Goal: Find specific page/section: Find specific page/section

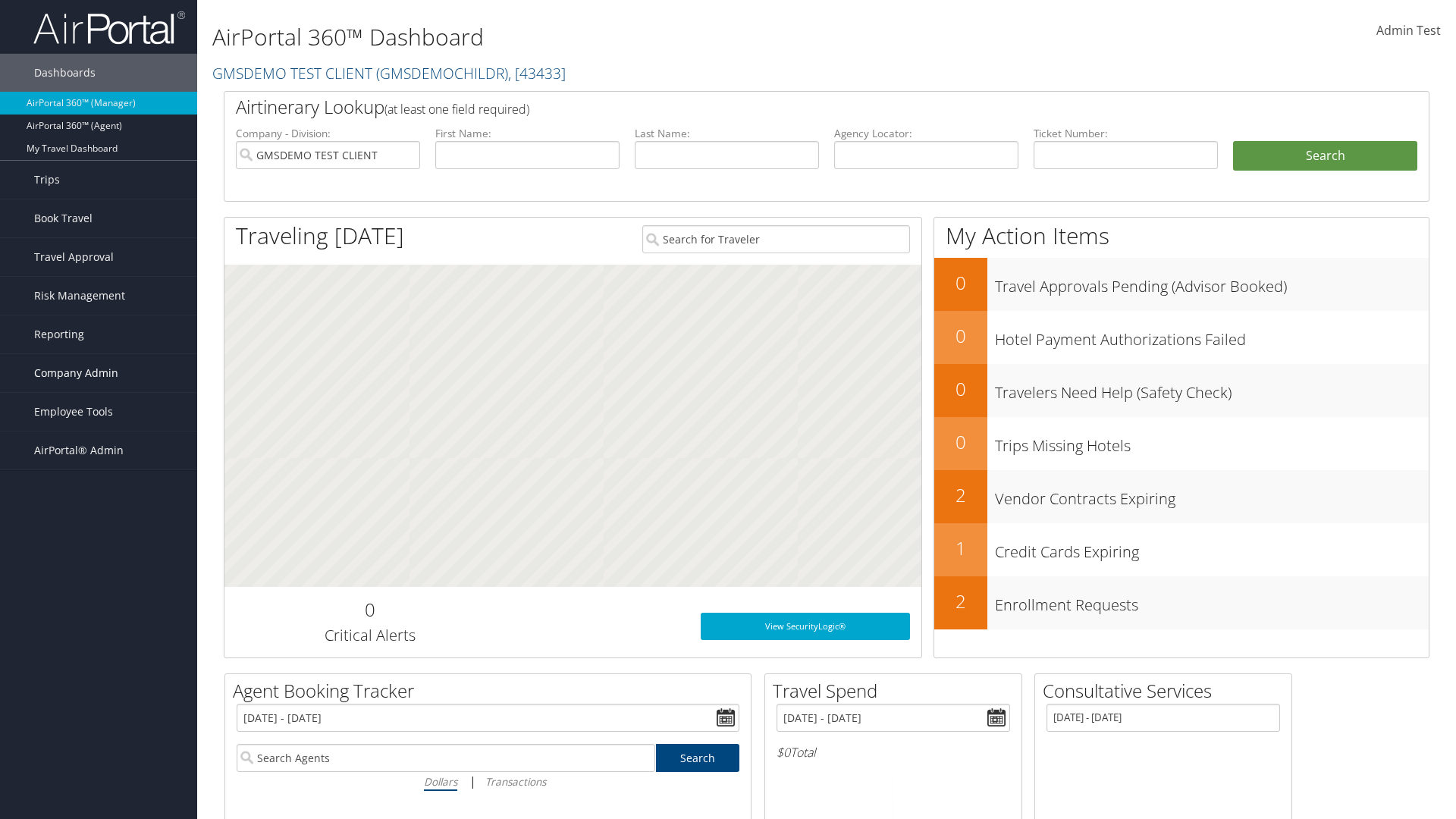
click at [98, 373] on span "Company Admin" at bounding box center [75, 373] width 84 height 38
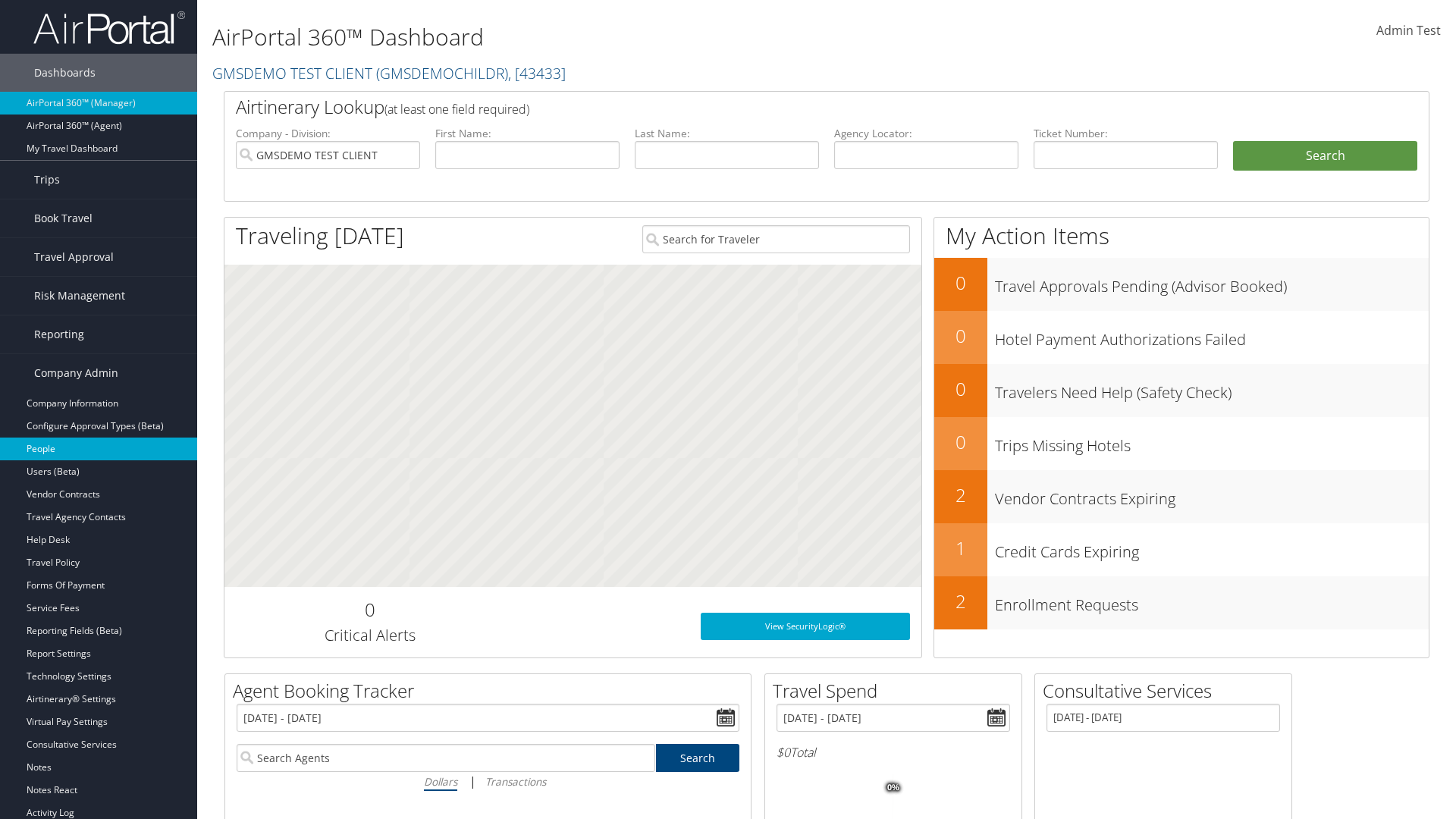
click at [98, 448] on link "People" at bounding box center [98, 448] width 198 height 23
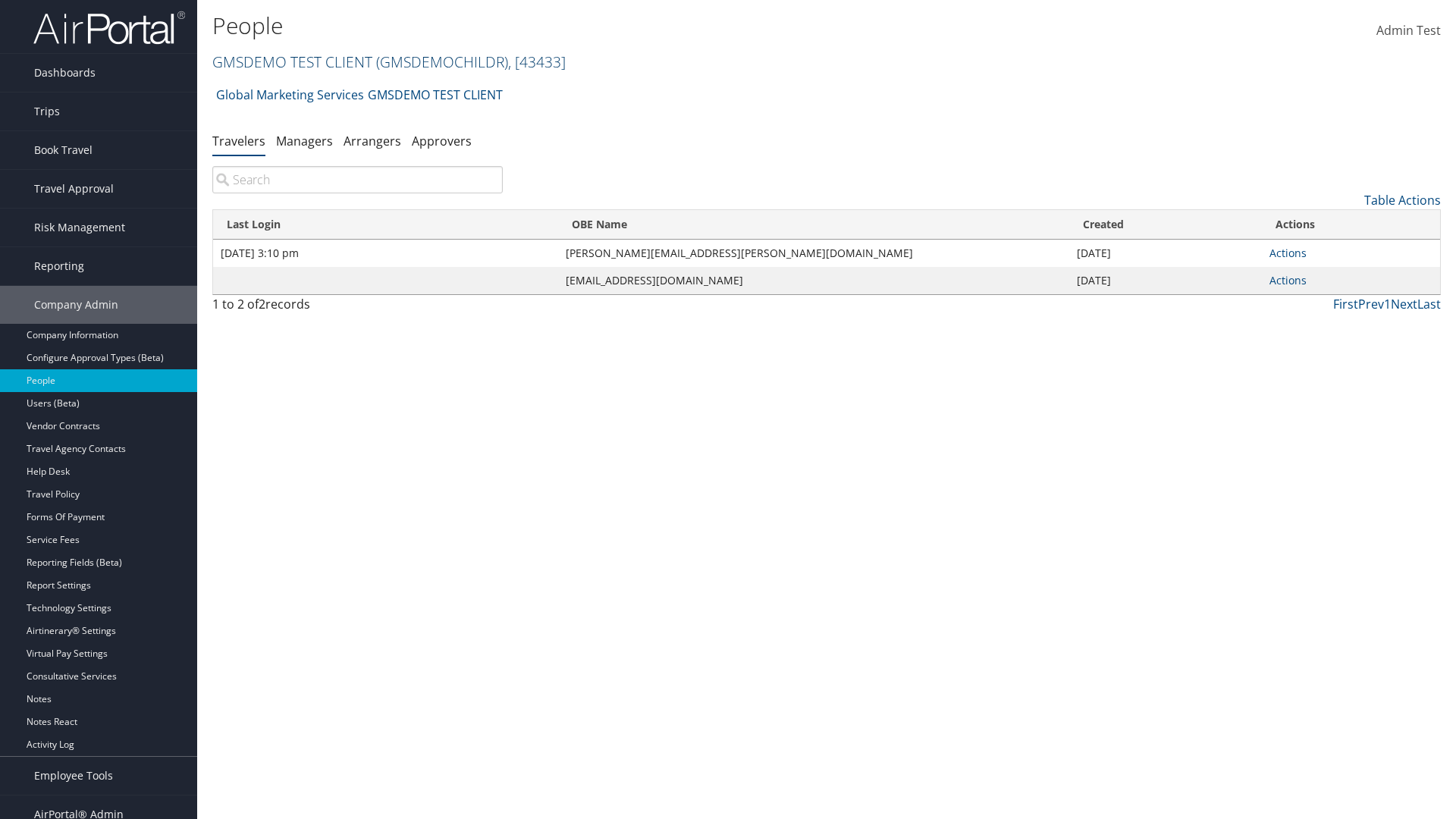
click at [291, 61] on link "GMSDEMO TEST CLIENT ( GMSDEMOCHILDR ) , [ 43433 ]" at bounding box center [388, 62] width 354 height 20
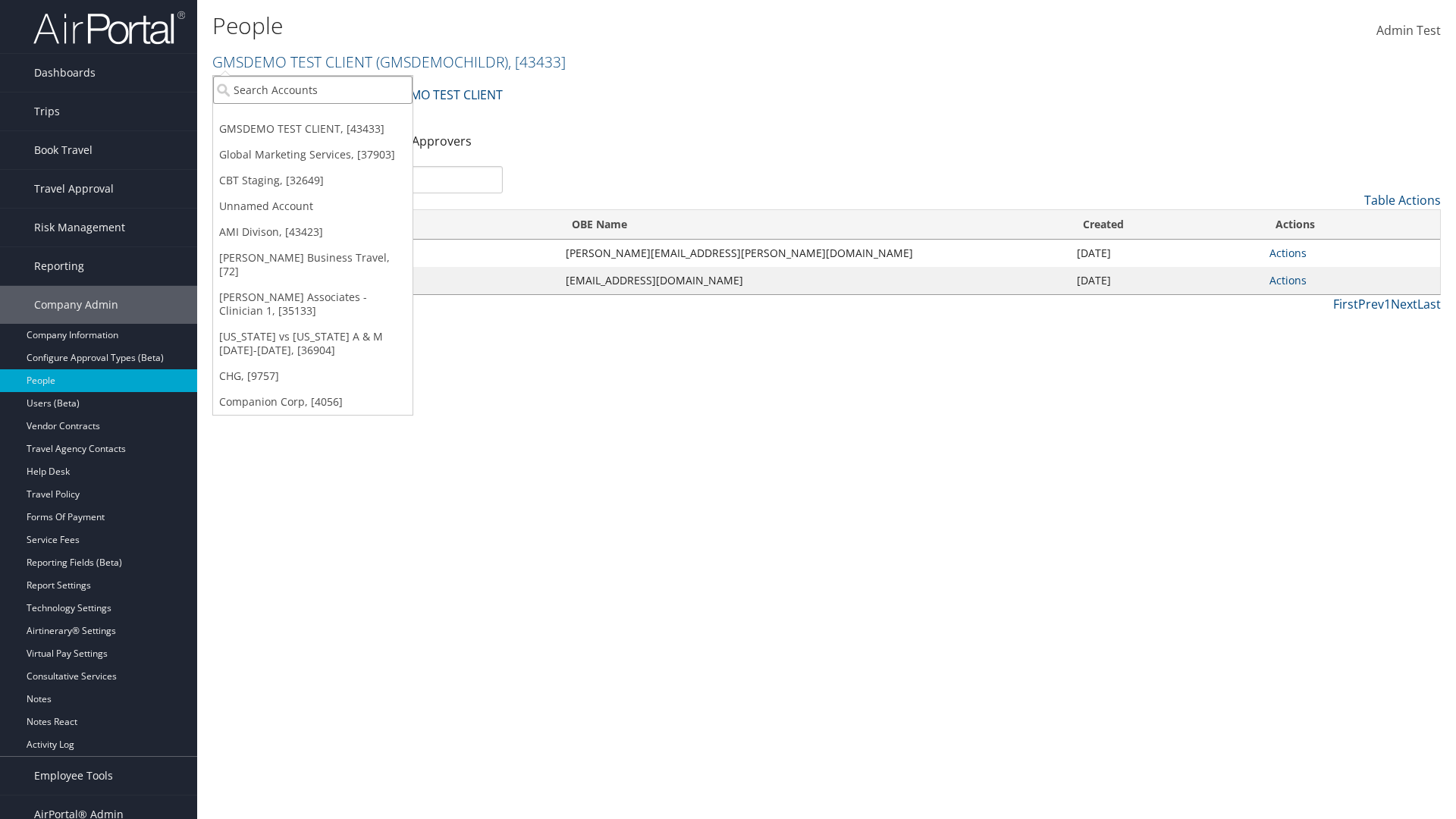
click at [312, 90] on input "search" at bounding box center [312, 89] width 199 height 28
type input "CBTSTG"
click at [312, 118] on div "CBT Staging (CBTSTG), [32649]" at bounding box center [312, 118] width 216 height 14
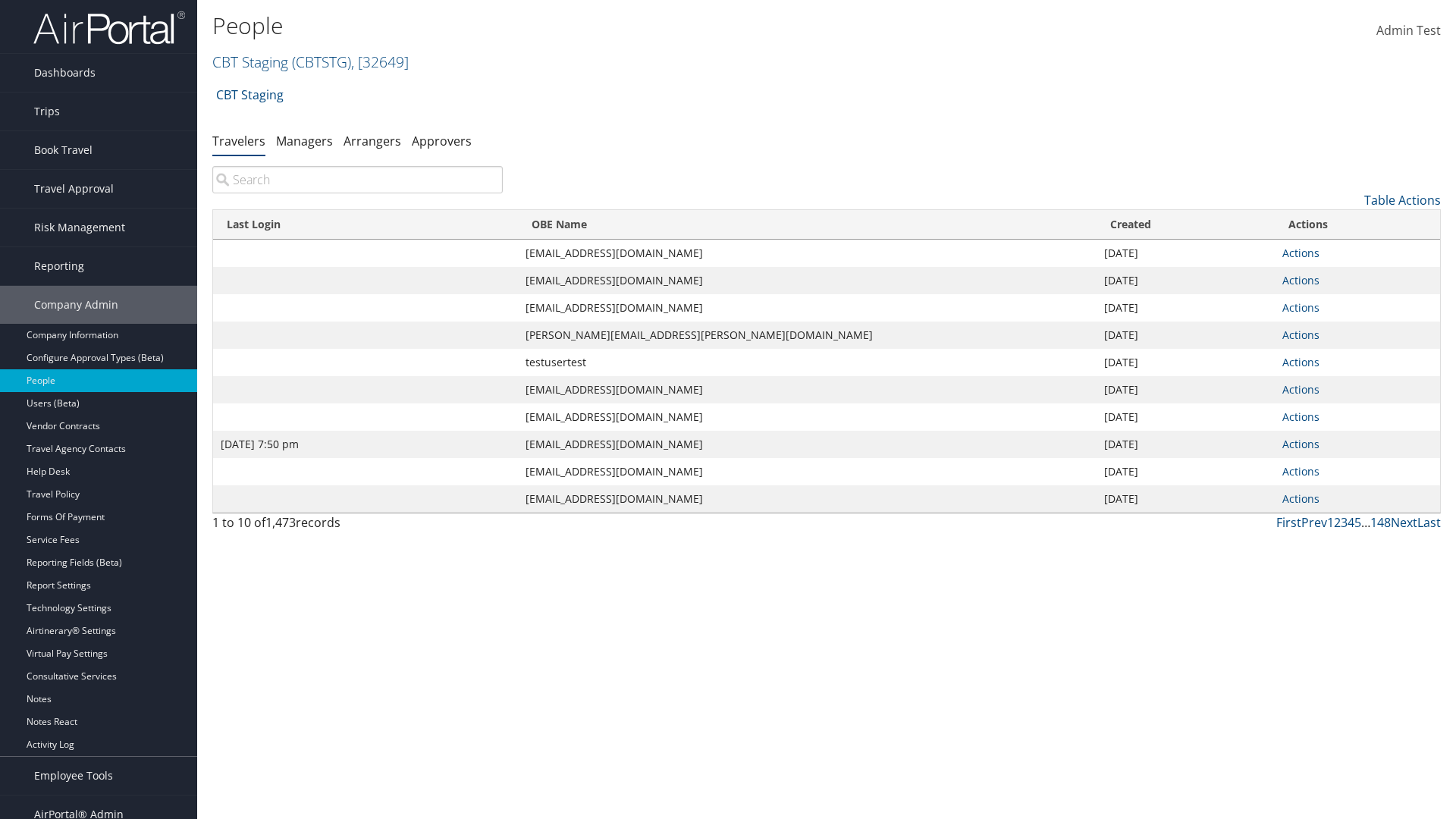
click at [357, 180] on input "search" at bounding box center [357, 180] width 291 height 27
type input "Jan 9, 2024 7:50 pm"
